Goal: Find specific page/section: Find specific page/section

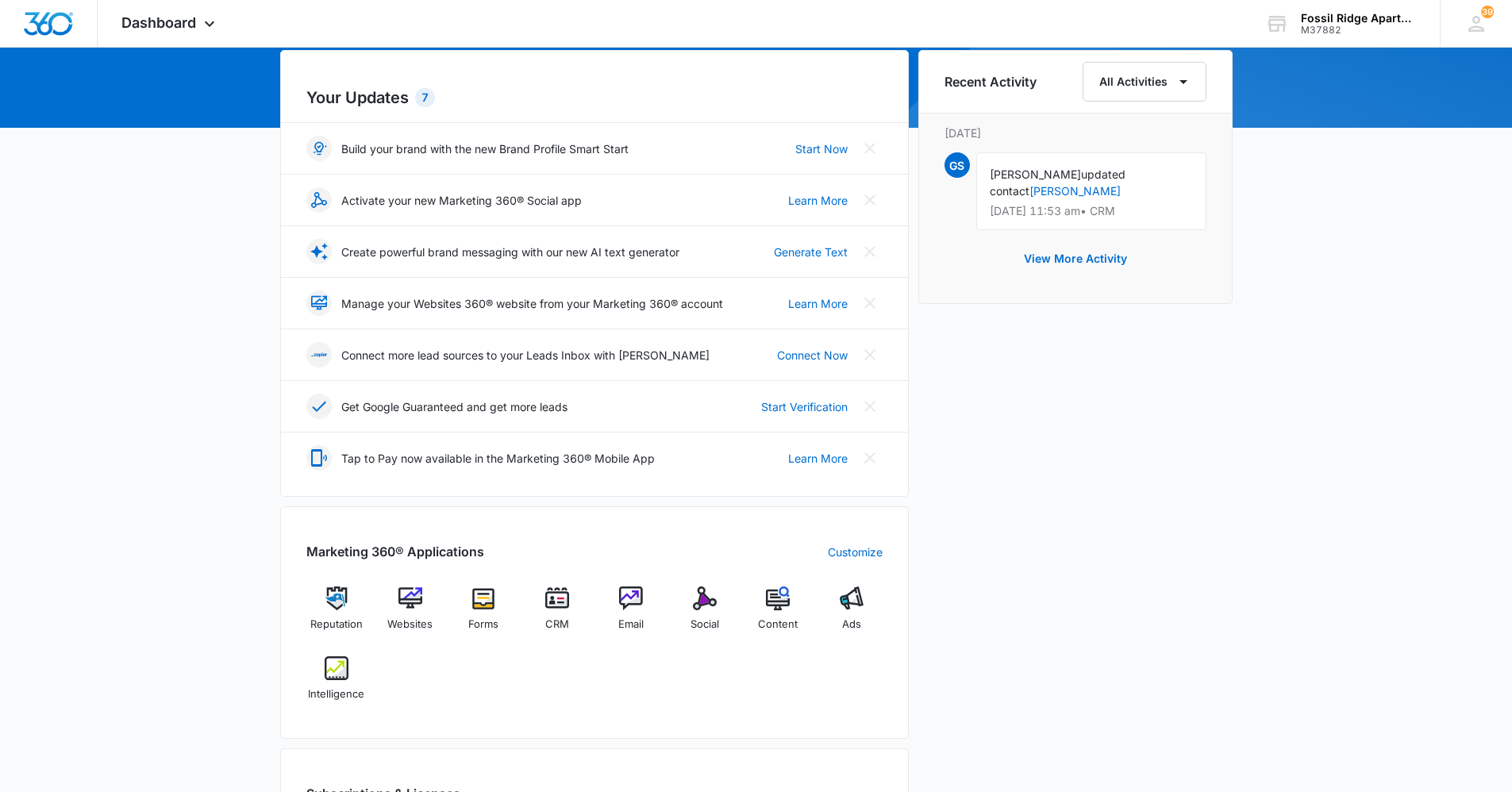
scroll to position [238, 0]
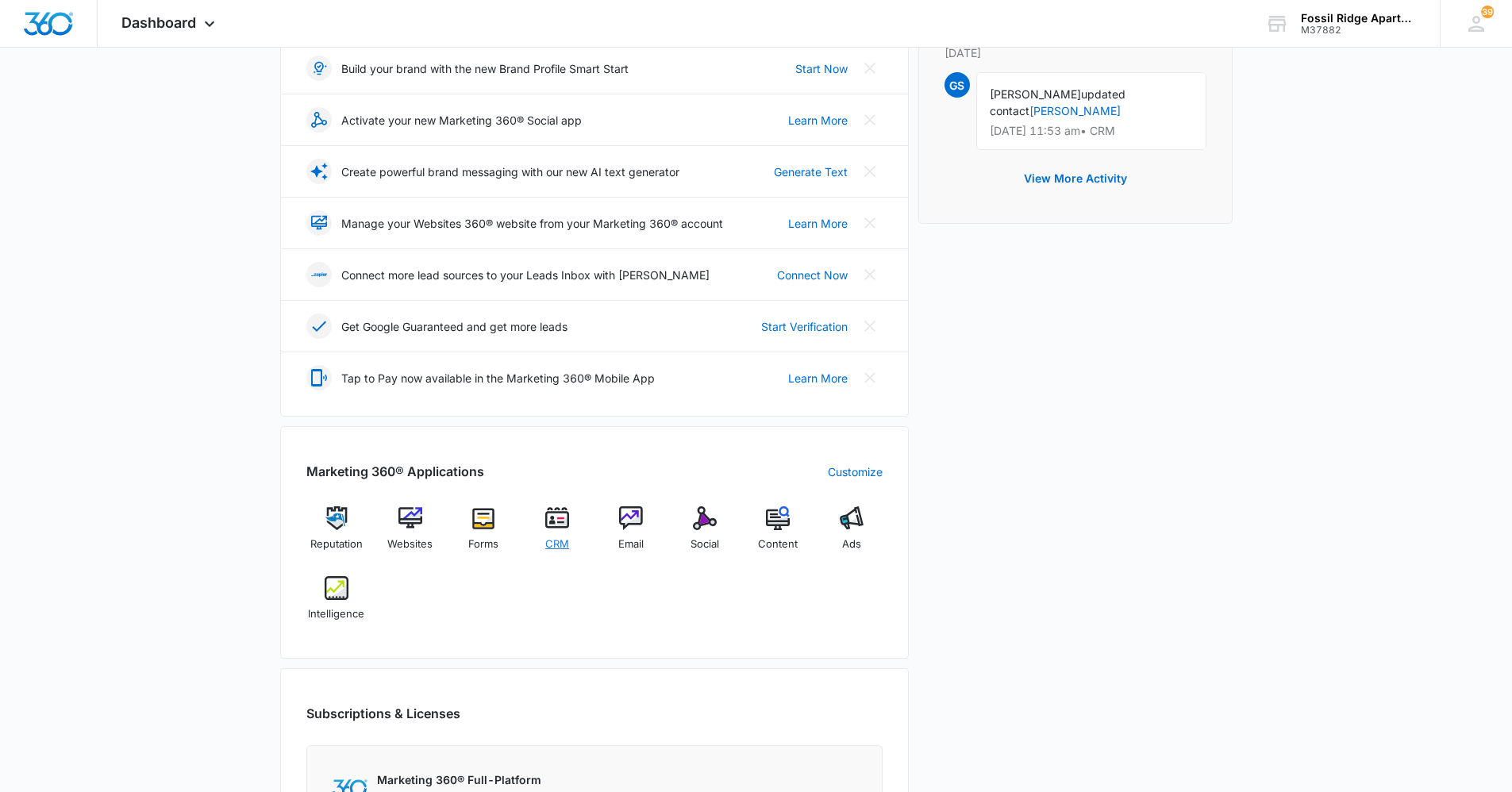
click at [552, 531] on div "CRM" at bounding box center [558, 535] width 61 height 57
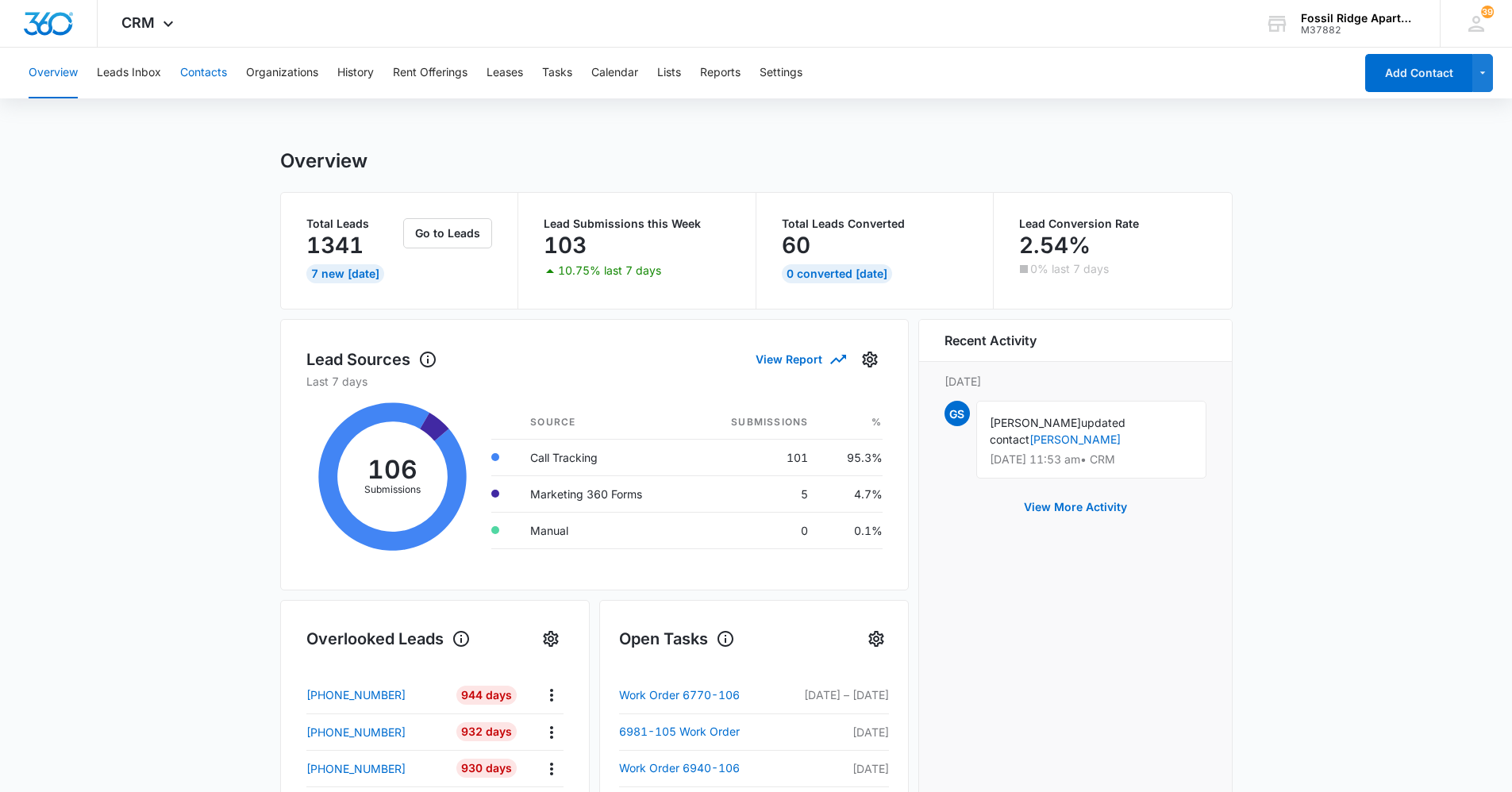
click at [201, 66] on button "Contacts" at bounding box center [203, 73] width 47 height 50
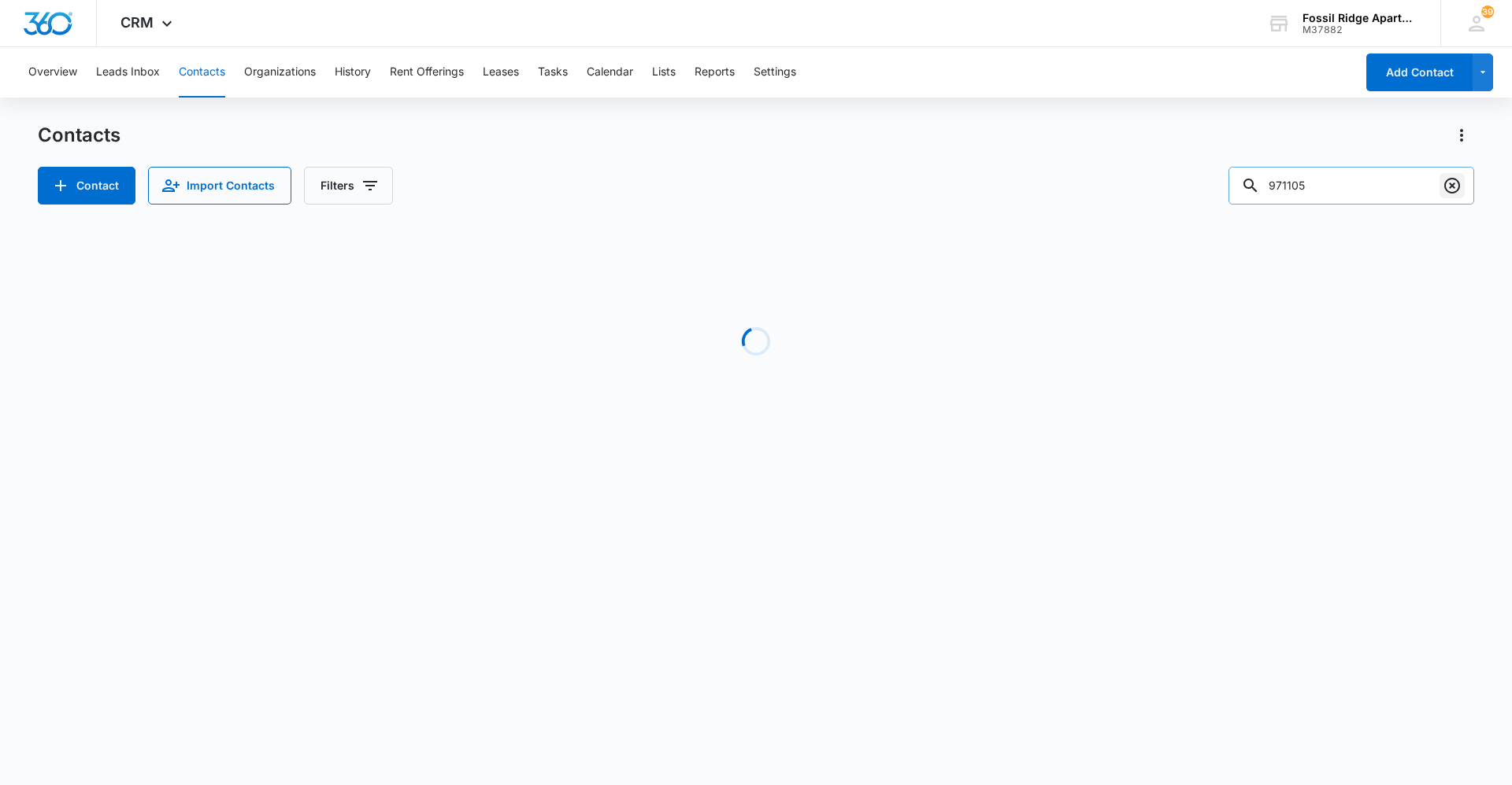
click at [1450, 178] on icon "Clear" at bounding box center [1452, 186] width 16 height 16
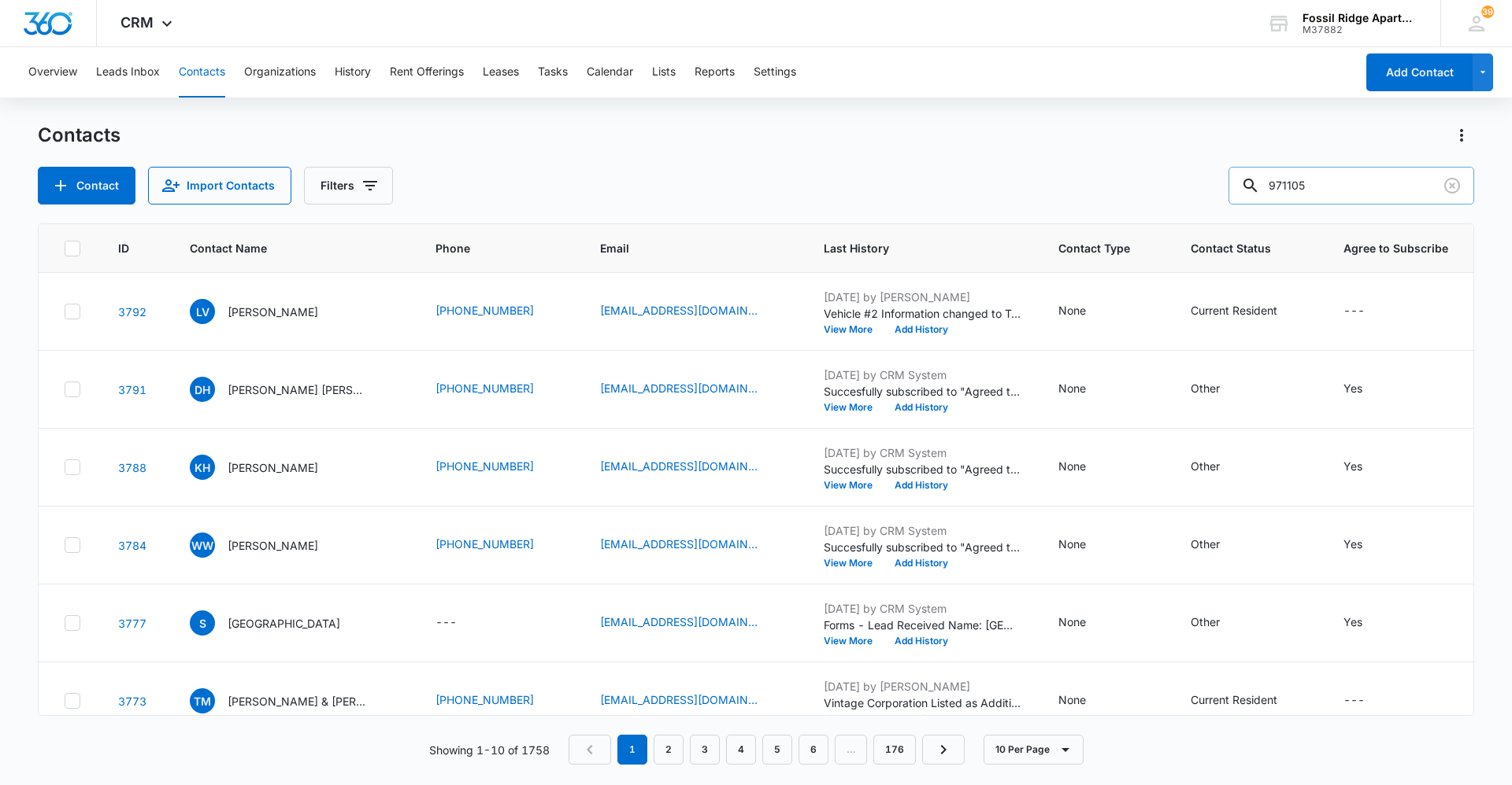
type input "971105"
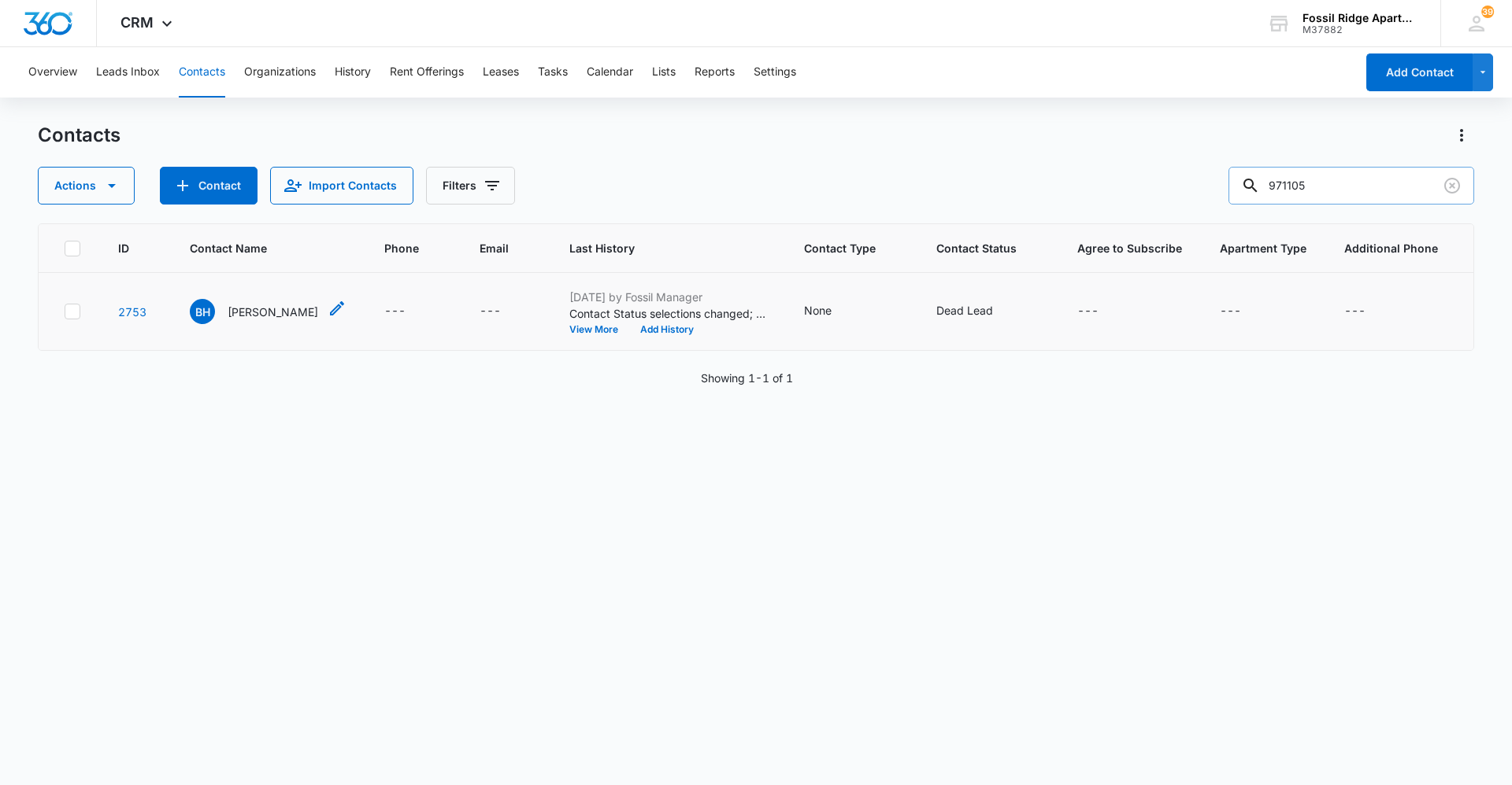
click at [297, 319] on p "[PERSON_NAME]" at bounding box center [272, 312] width 90 height 17
